Goal: Task Accomplishment & Management: Manage account settings

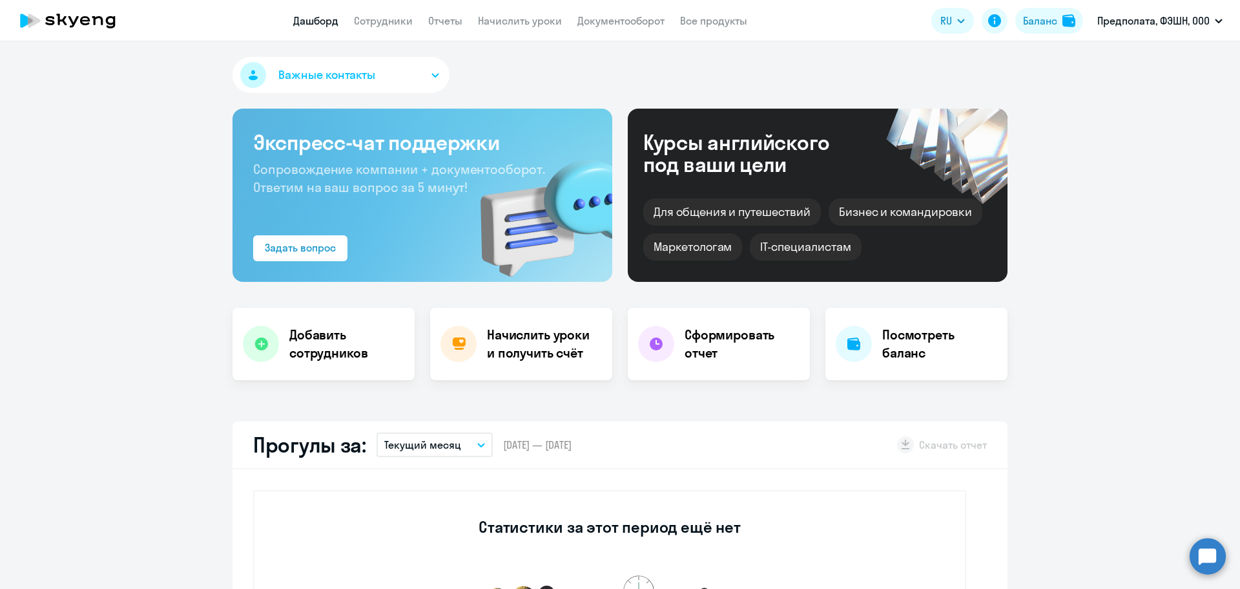
scroll to position [129, 0]
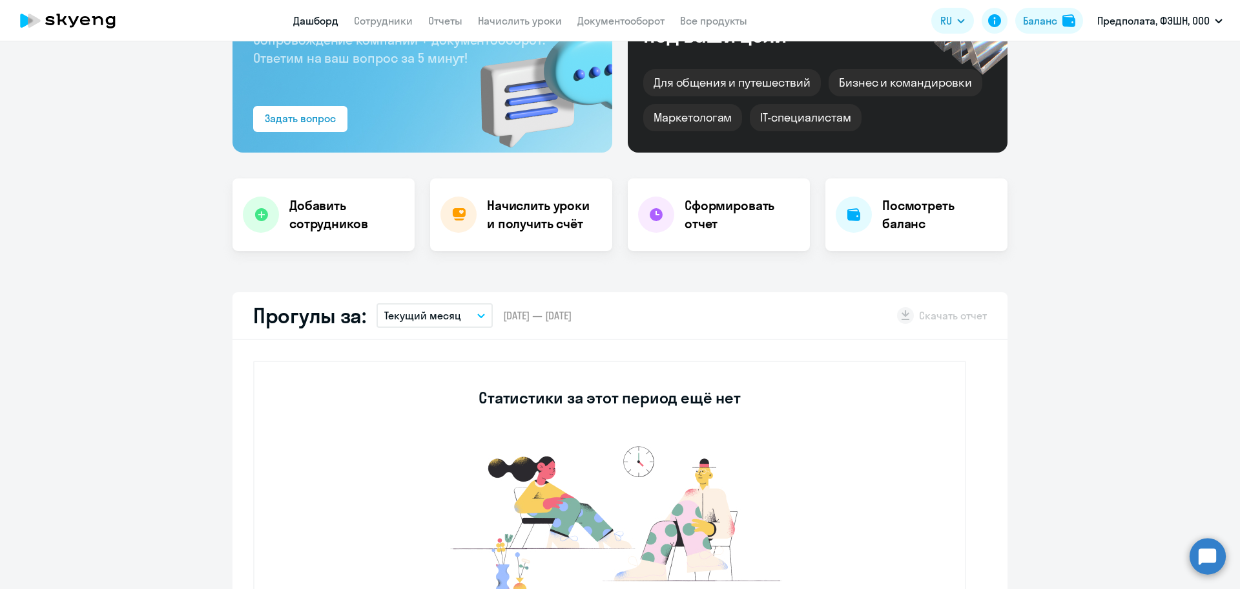
select select "30"
click at [544, 214] on h4 "Начислить уроки и получить счёт" at bounding box center [543, 214] width 112 height 36
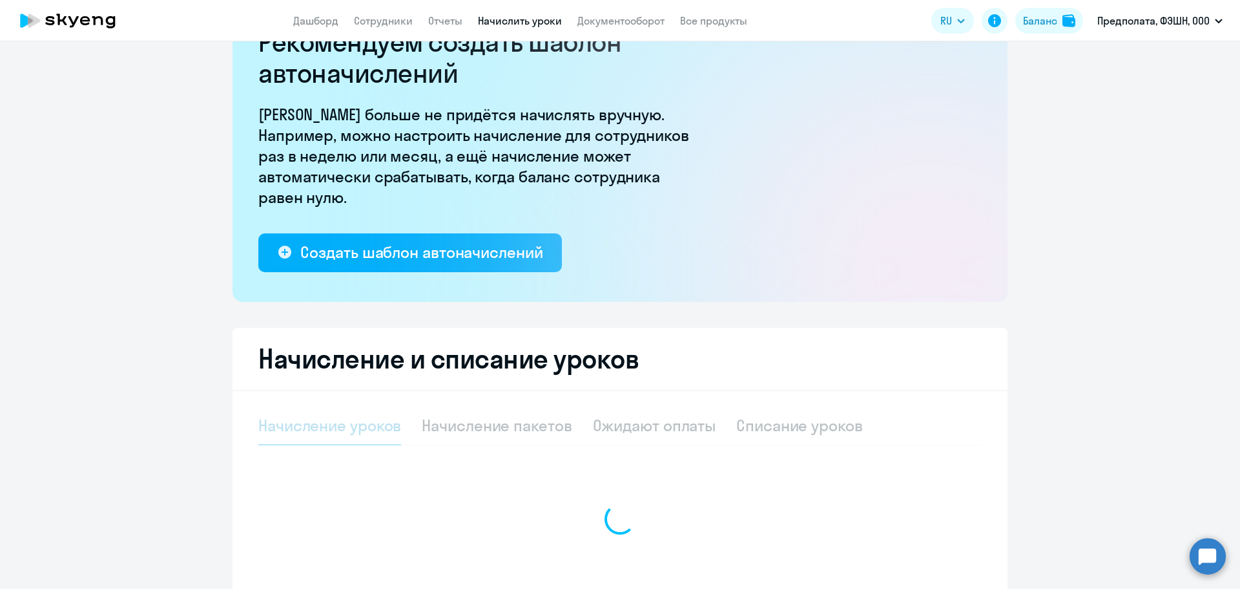
select select "10"
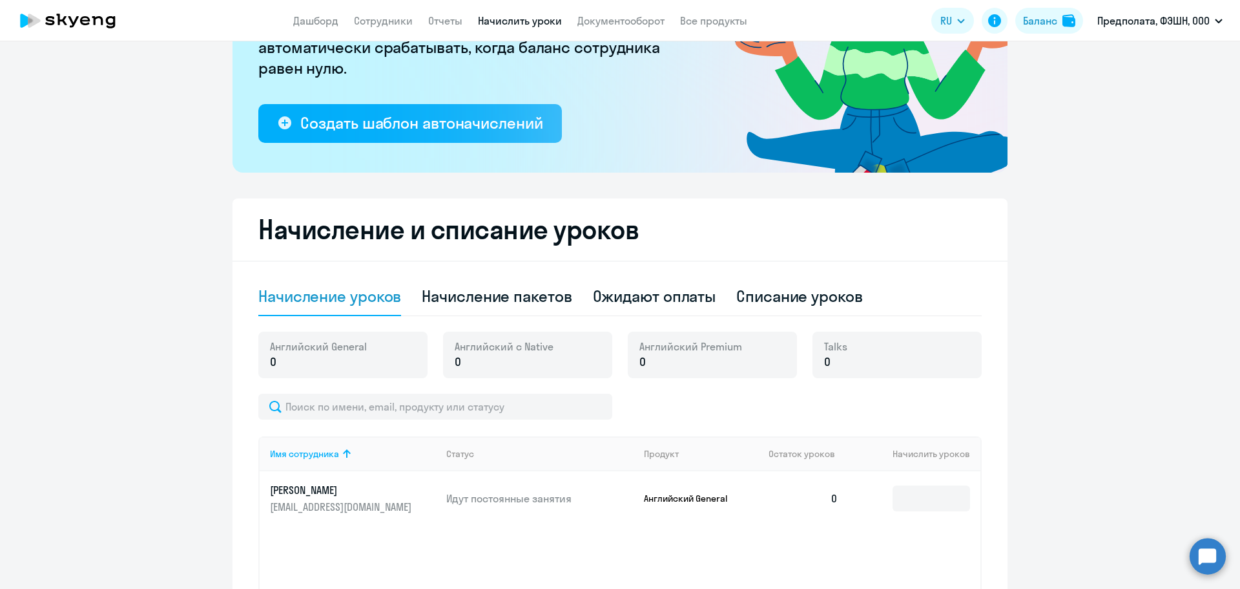
scroll to position [254, 0]
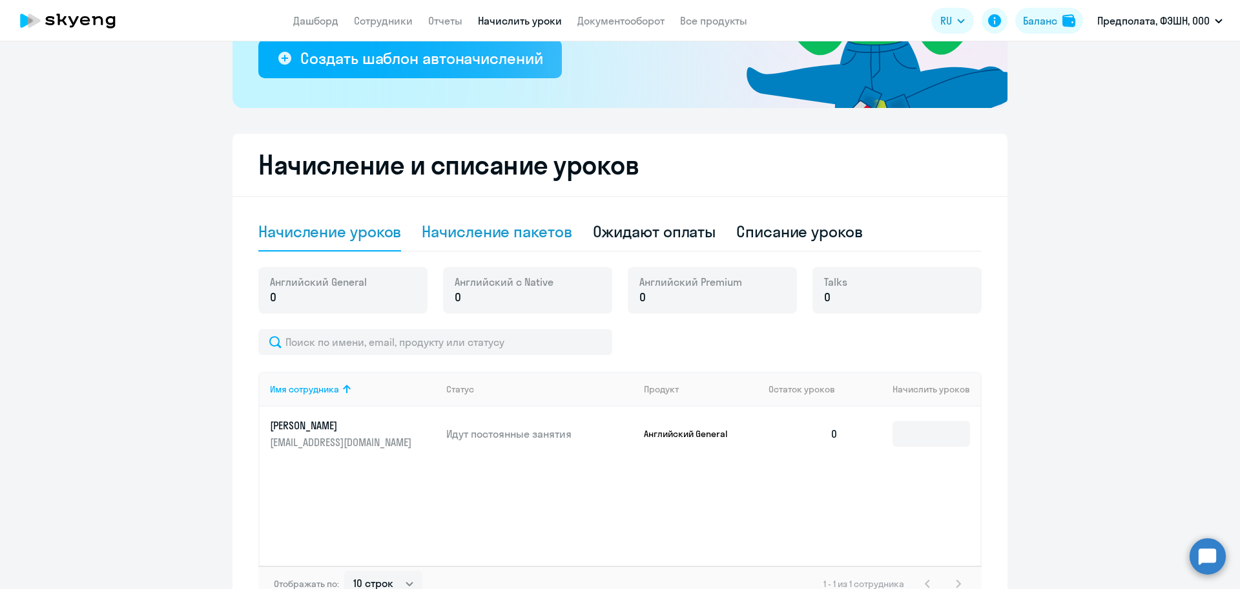
click at [530, 241] on div "Начисление пакетов" at bounding box center [497, 231] width 150 height 21
select select "10"
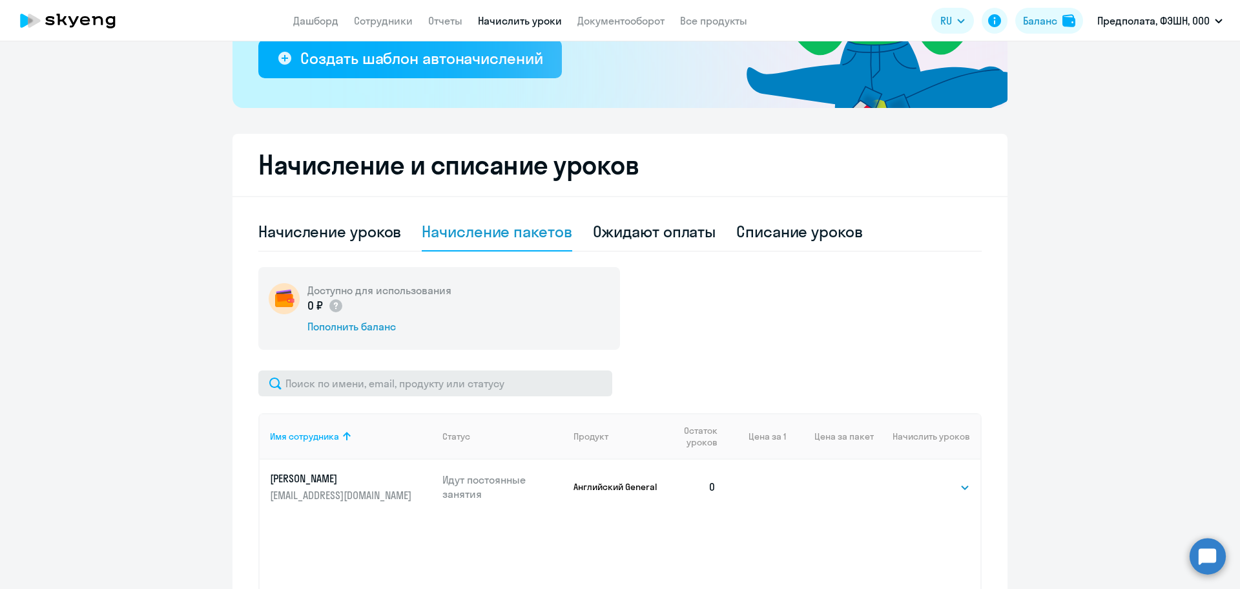
scroll to position [381, 0]
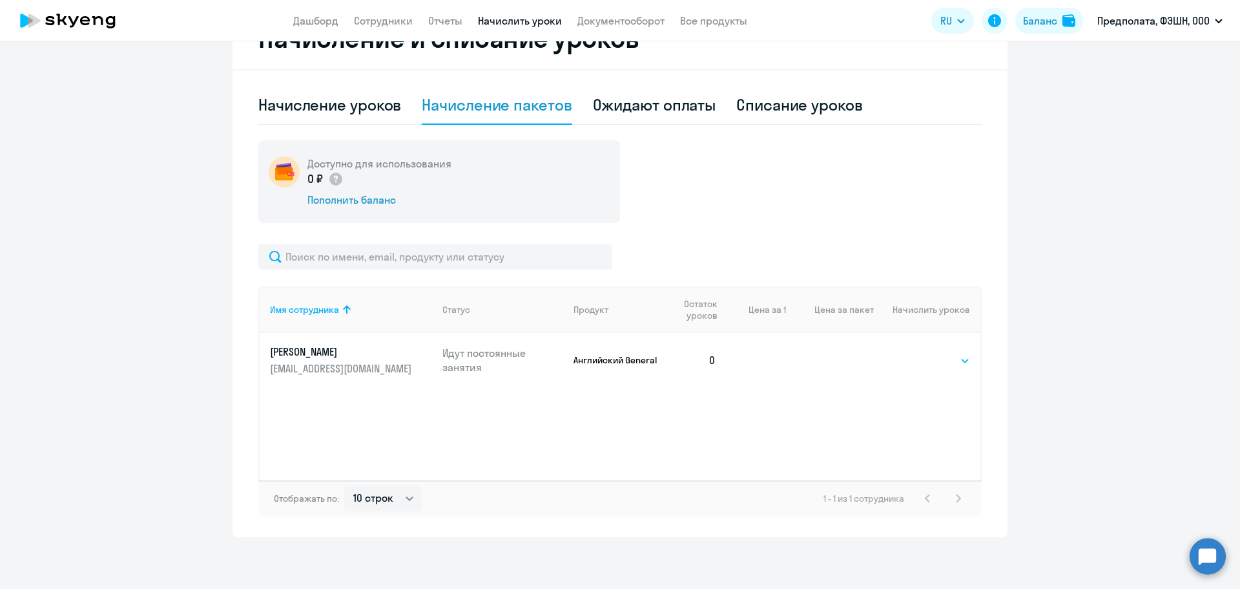
click at [961, 355] on select "Выбрать 4 8 16 32 64 96 128" at bounding box center [943, 361] width 53 height 16
click at [917, 353] on select "Выбрать 4 8 16 32 64 96 128" at bounding box center [943, 361] width 53 height 16
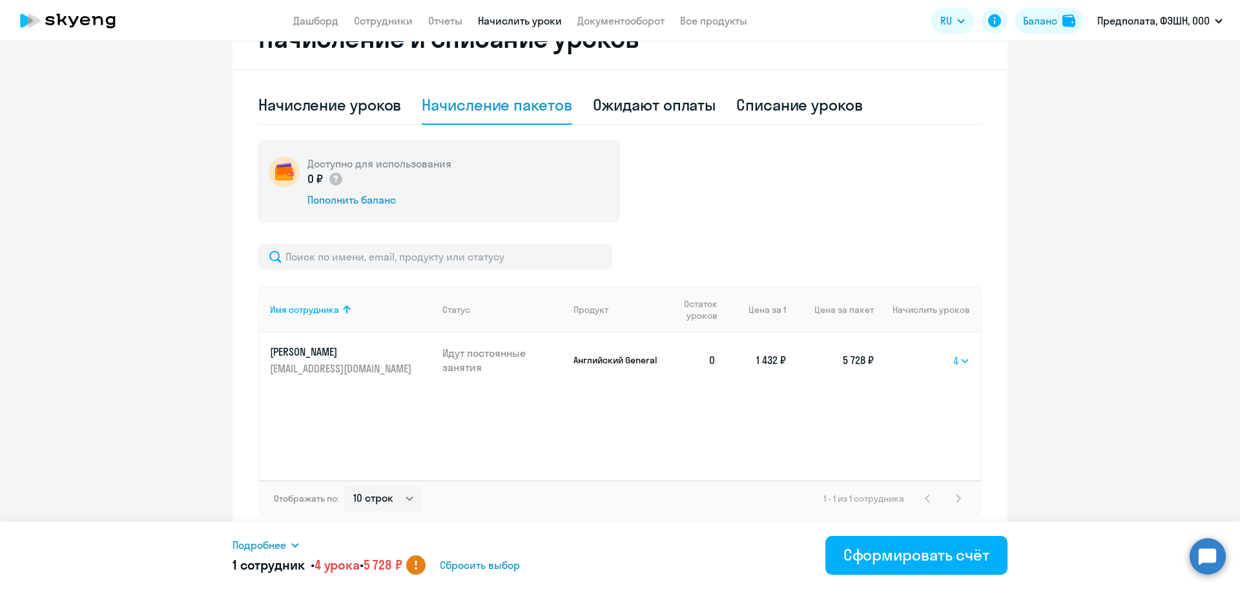
click at [954, 362] on select "Выбрать 4 8 16 32 64 96 128" at bounding box center [962, 361] width 17 height 16
click at [954, 353] on select "Выбрать 4 8 16 32 64 96 128" at bounding box center [962, 361] width 17 height 16
click at [967, 369] on td "Выбрать 4 8 16 32 64 96 128 8" at bounding box center [927, 360] width 107 height 54
drag, startPoint x: 957, startPoint y: 360, endPoint x: 957, endPoint y: 367, distance: 7.1
click at [957, 360] on select "Выбрать 4 8 16 32 64 96 128" at bounding box center [962, 361] width 17 height 16
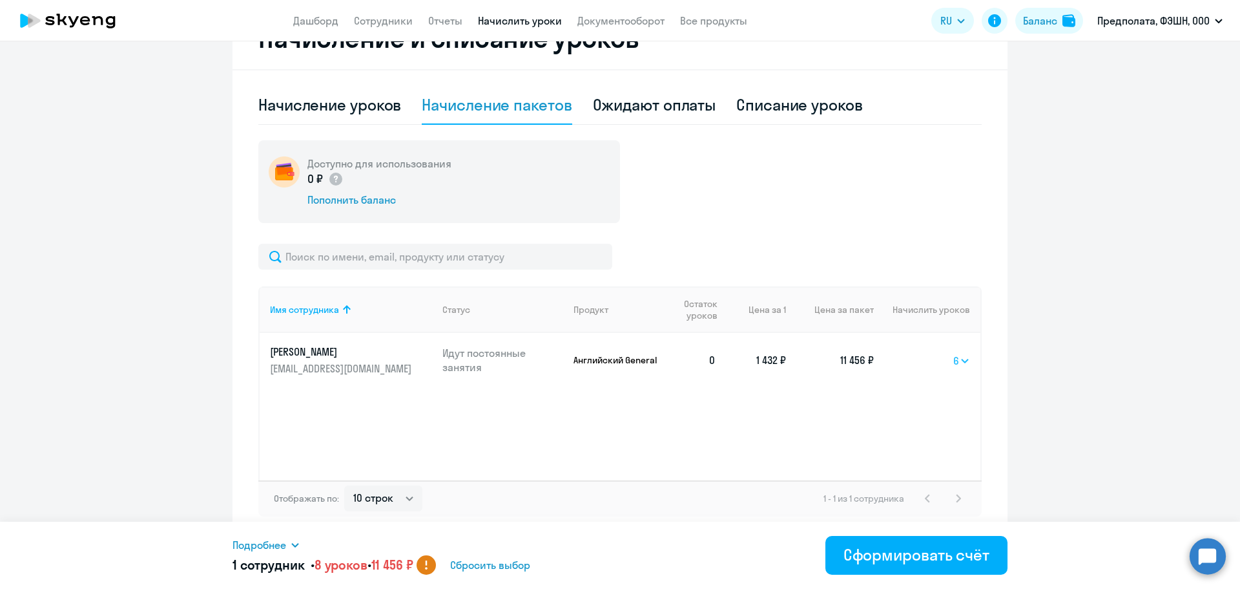
click at [954, 353] on select "Выбрать 4 8 16 32 64 96 128" at bounding box center [962, 361] width 17 height 16
click at [955, 369] on td "Выбрать 4 8 16 32 64 96 128 64" at bounding box center [927, 360] width 107 height 54
click at [960, 350] on td "Выбрать 4 8 16 32 64 96 128 64" at bounding box center [927, 360] width 107 height 54
drag, startPoint x: 965, startPoint y: 360, endPoint x: 965, endPoint y: 367, distance: 6.5
click at [965, 360] on select "Выбрать 4 8 16 32 64 96 128" at bounding box center [959, 361] width 23 height 16
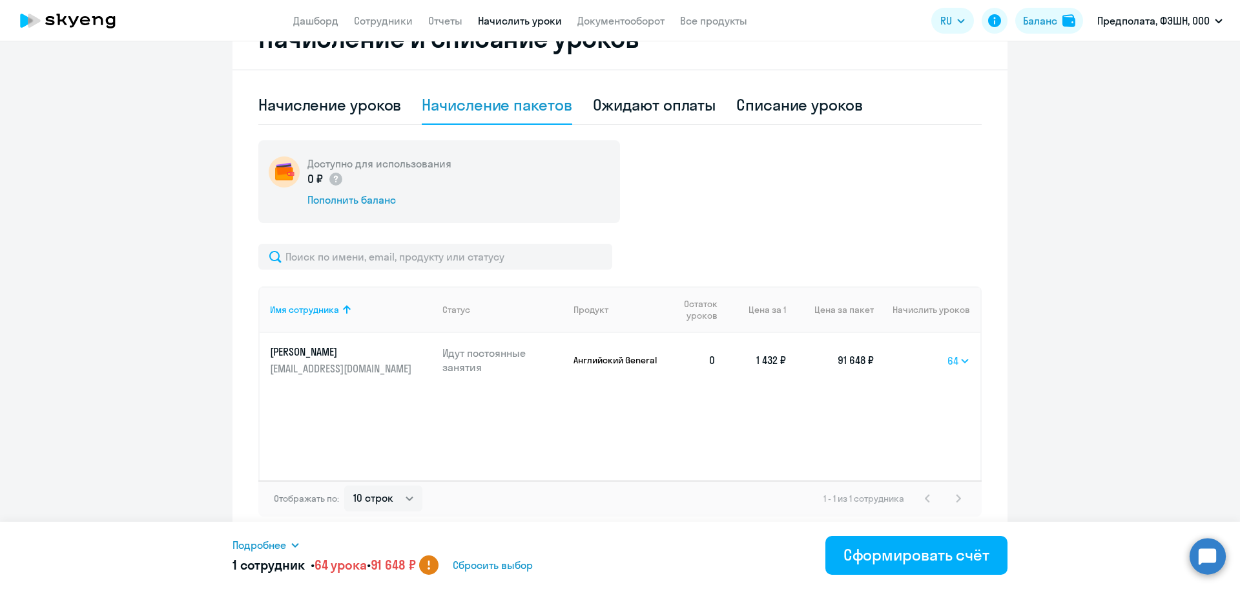
select select "128"
click at [948, 353] on select "Выбрать 4 8 16 32 64 96 128" at bounding box center [959, 361] width 23 height 16
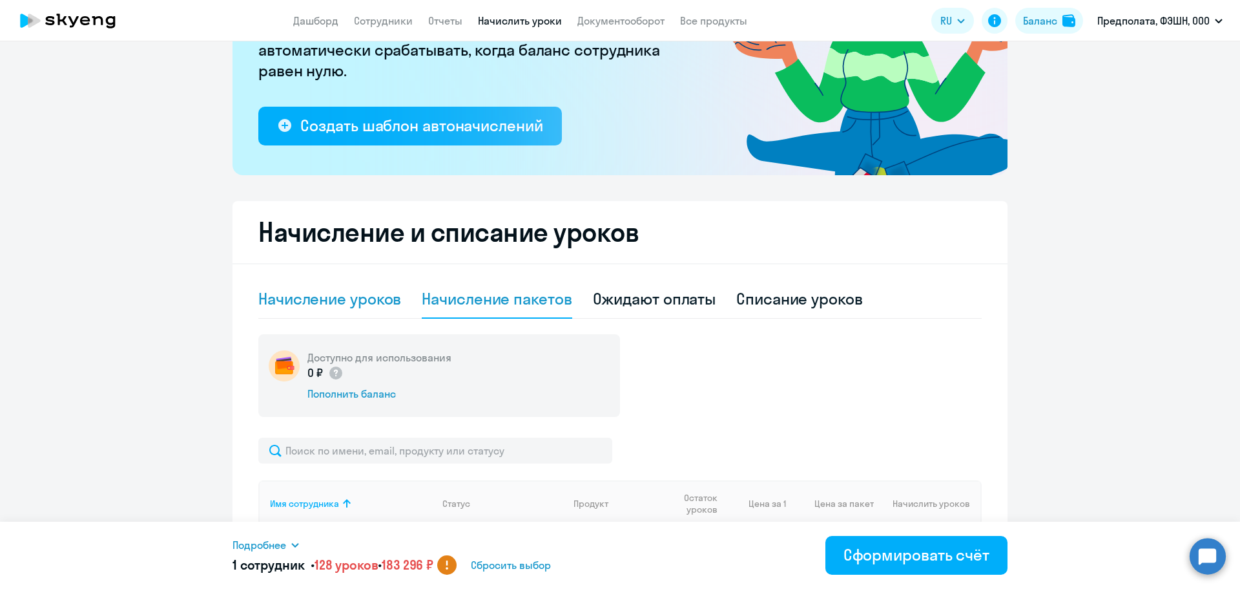
click at [381, 293] on div "Начисление уроков" at bounding box center [329, 298] width 143 height 21
select select "10"
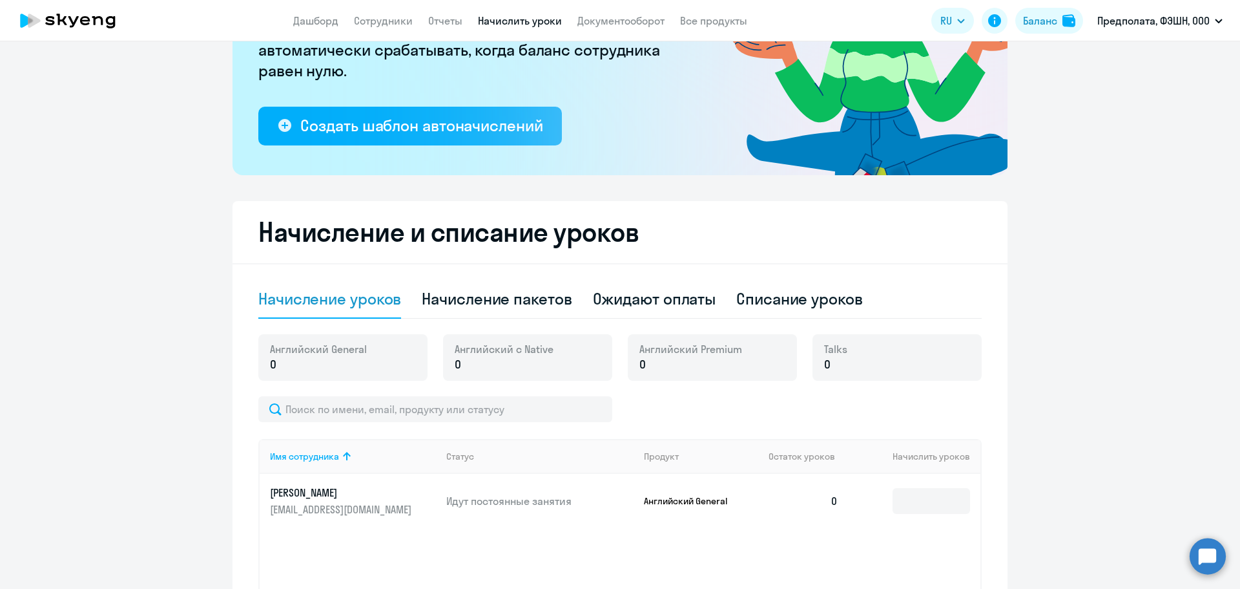
scroll to position [339, 0]
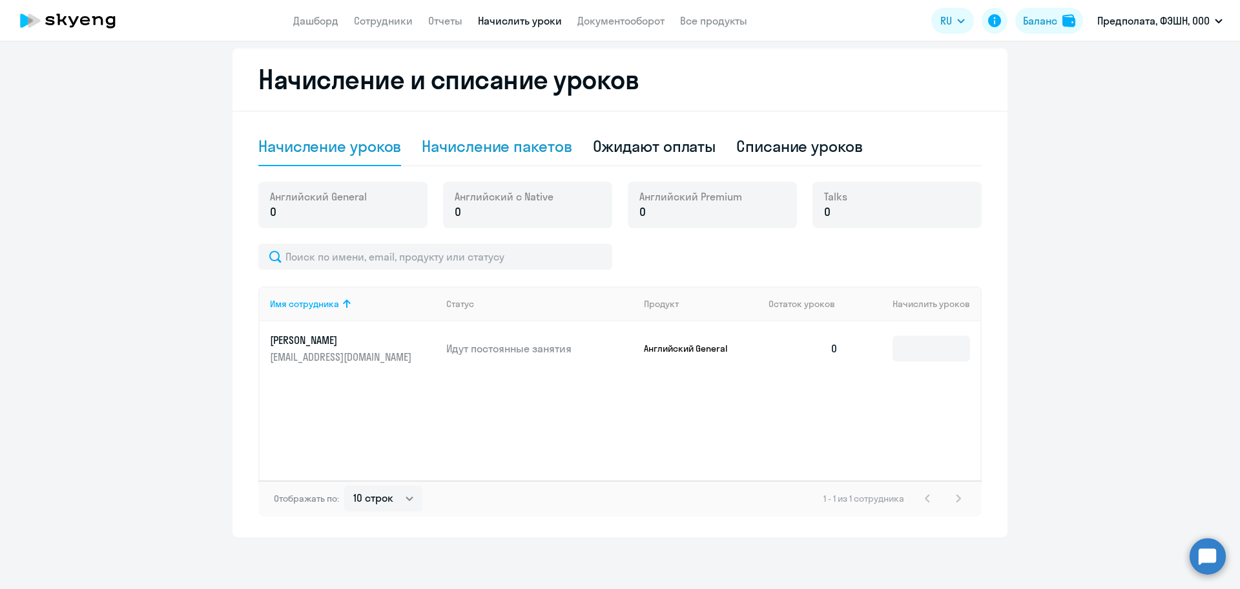
click at [468, 142] on div "Начисление пакетов" at bounding box center [497, 146] width 150 height 21
select select "10"
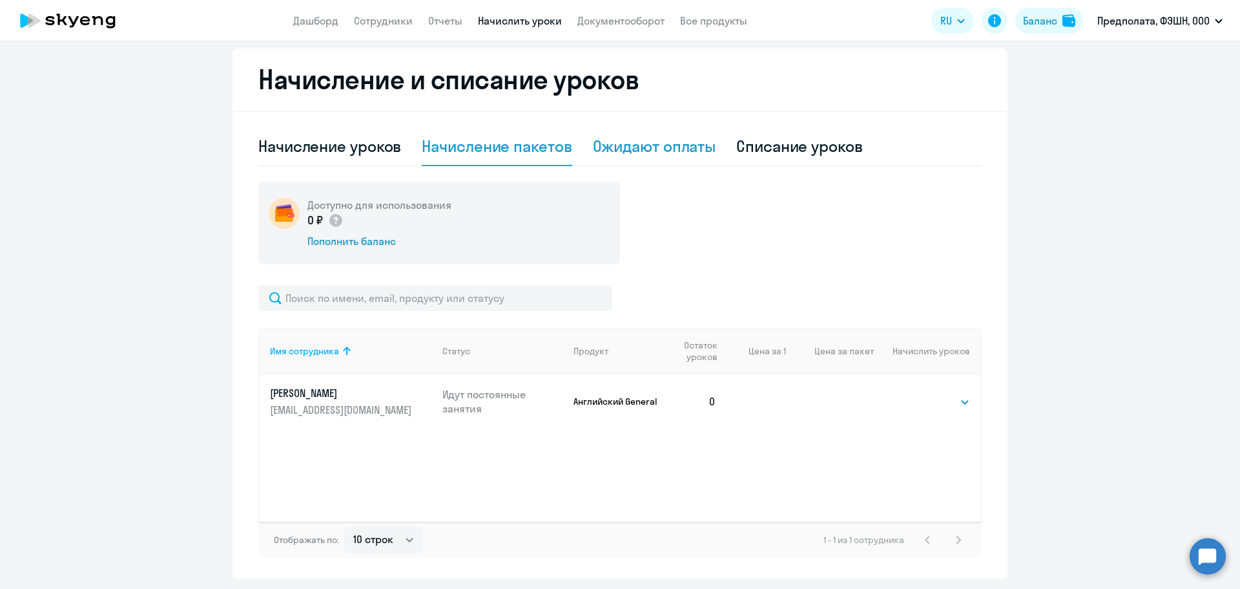
click at [665, 147] on div "Ожидают оплаты" at bounding box center [654, 146] width 123 height 21
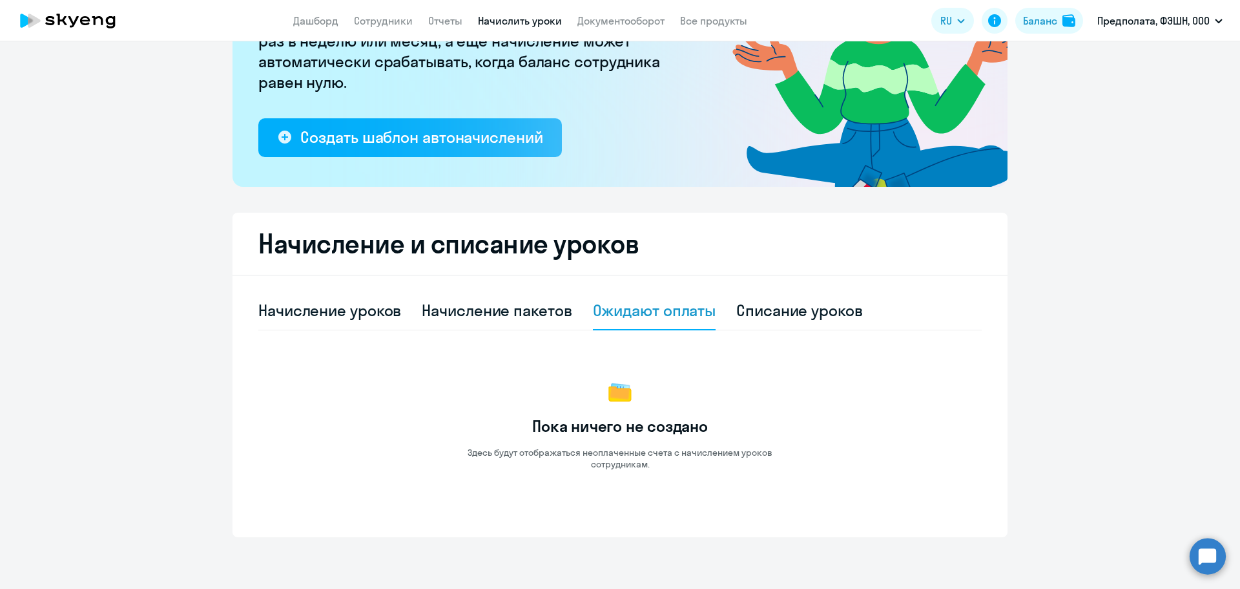
scroll to position [0, 0]
